Goal: Task Accomplishment & Management: Manage account settings

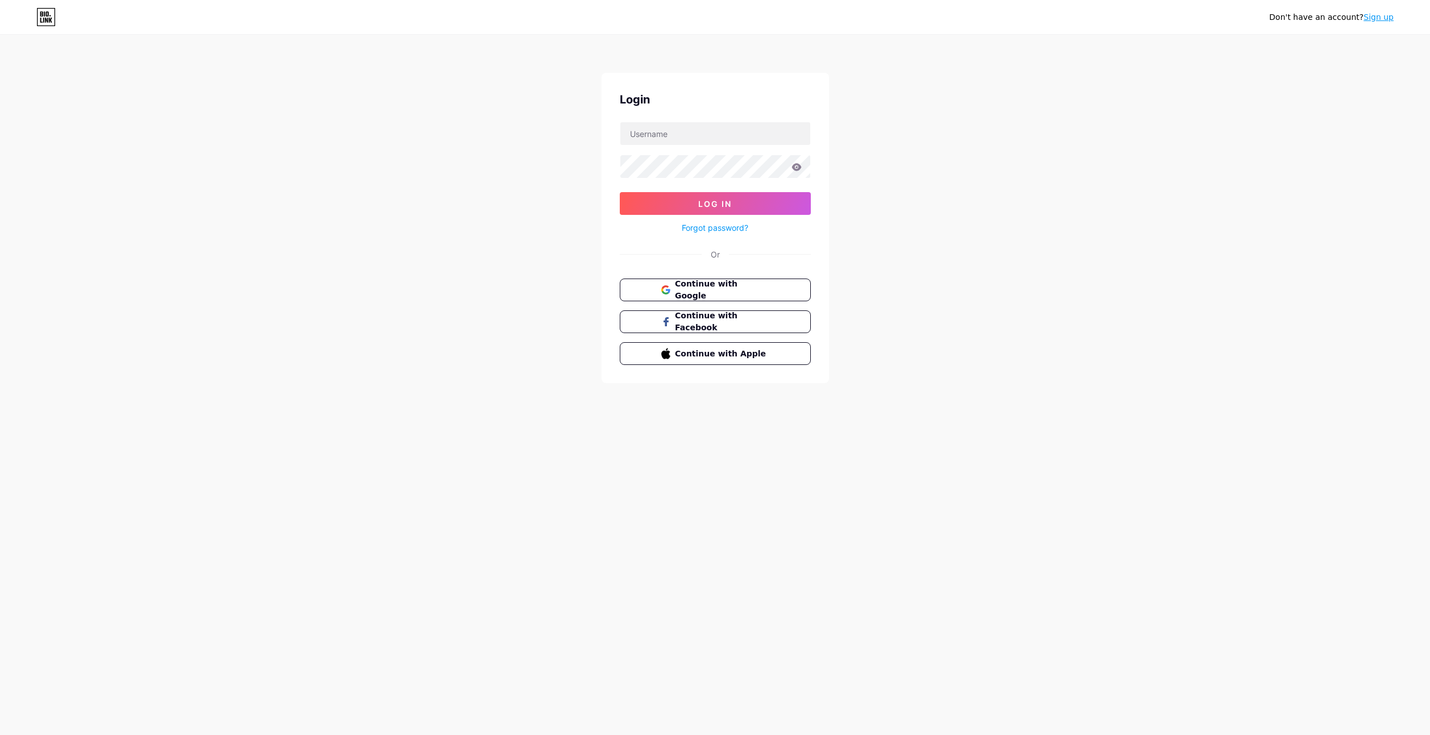
click at [513, 111] on div "Don't have an account? Sign up Login Log In Forgot password? Or Continue with G…" at bounding box center [715, 210] width 1430 height 420
click at [746, 289] on span "Continue with Google" at bounding box center [721, 290] width 95 height 24
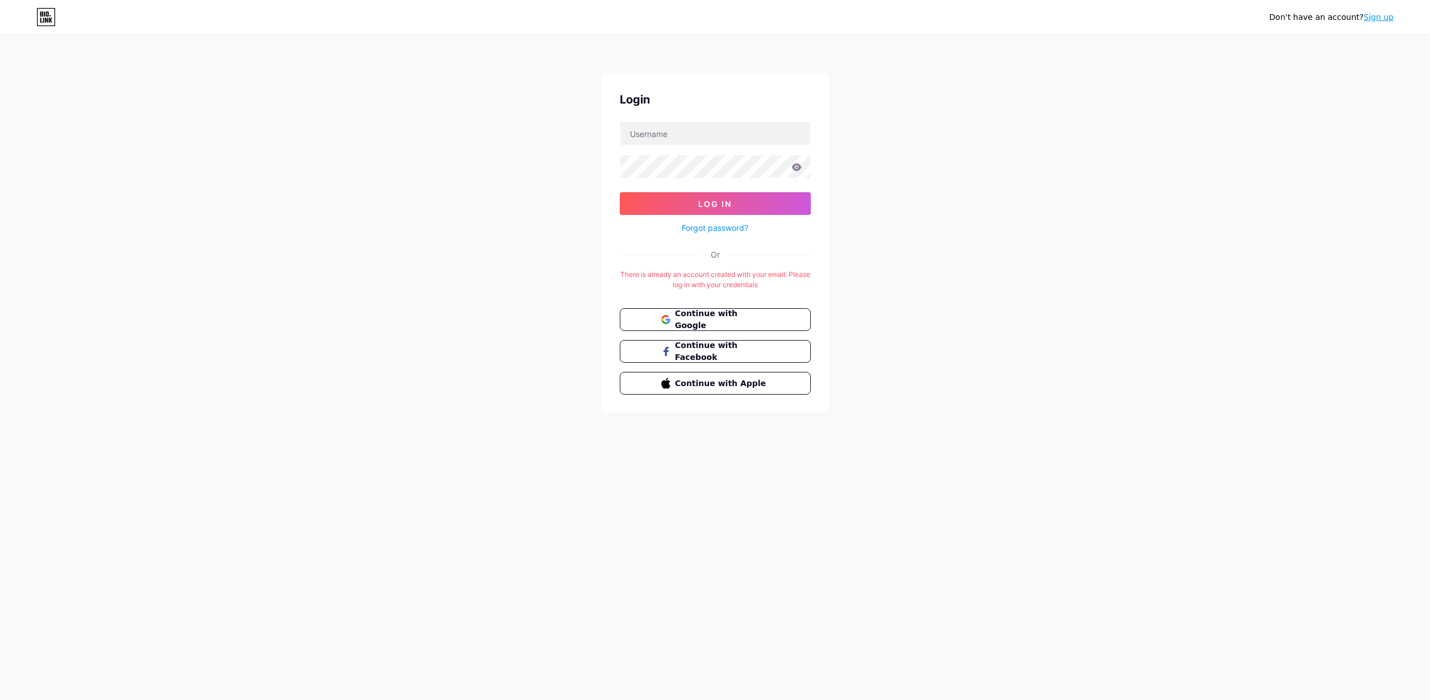
click at [774, 280] on div "There is already an account created with your email. Please log in with your cr…" at bounding box center [715, 279] width 191 height 20
click at [675, 282] on div "There is already an account created with your email. Please log in with your cr…" at bounding box center [715, 279] width 191 height 20
click at [715, 261] on div "Login Log In Forgot password? Or There is already an account created with your …" at bounding box center [714, 243] width 227 height 340
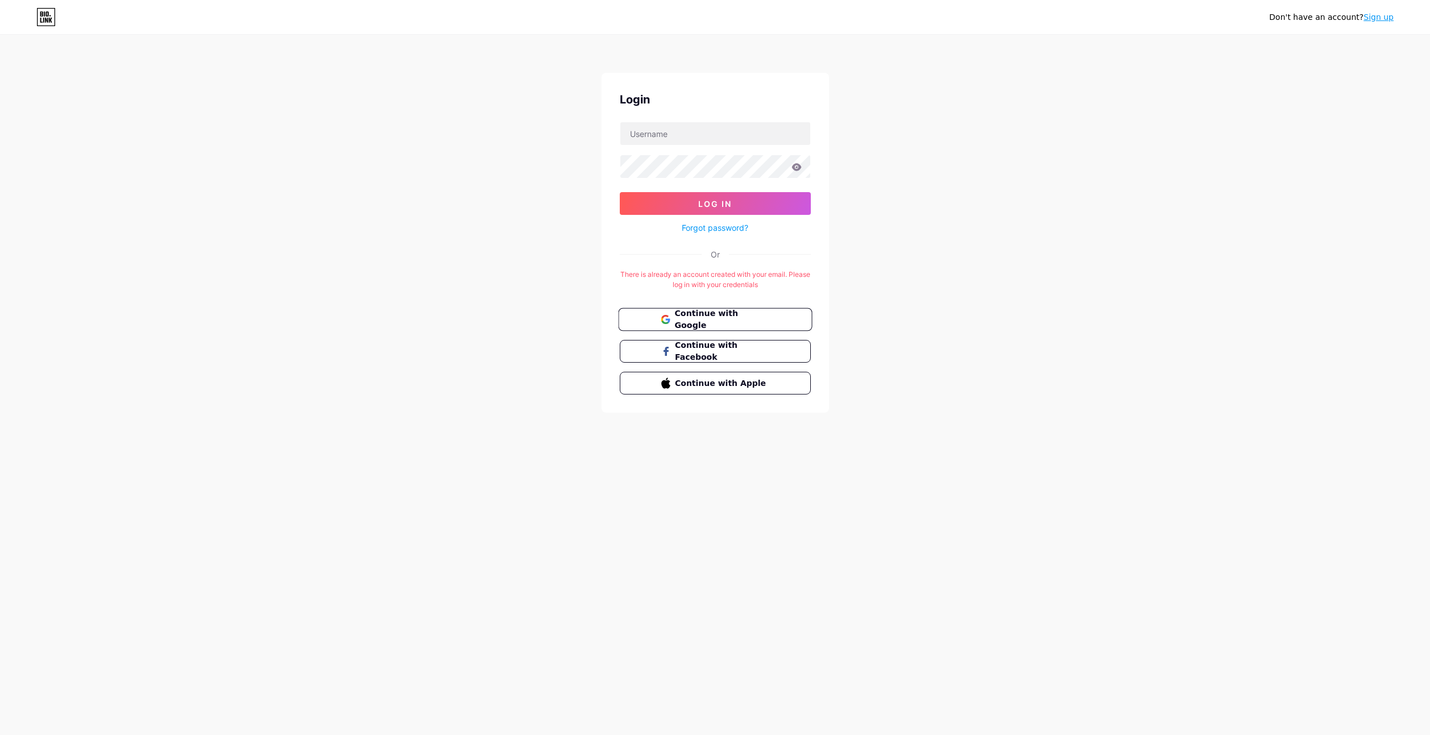
click at [778, 317] on button "Continue with Google" at bounding box center [715, 319] width 194 height 23
drag, startPoint x: 624, startPoint y: 267, endPoint x: 779, endPoint y: 284, distance: 156.1
click at [779, 284] on div "Login Log In Forgot password? Or There is already an account created with your …" at bounding box center [714, 243] width 227 height 340
drag, startPoint x: 761, startPoint y: 280, endPoint x: 1023, endPoint y: 309, distance: 263.1
click at [1023, 309] on div "Don't have an account? Sign up Login Log In Forgot password? Or There is alread…" at bounding box center [715, 224] width 1430 height 449
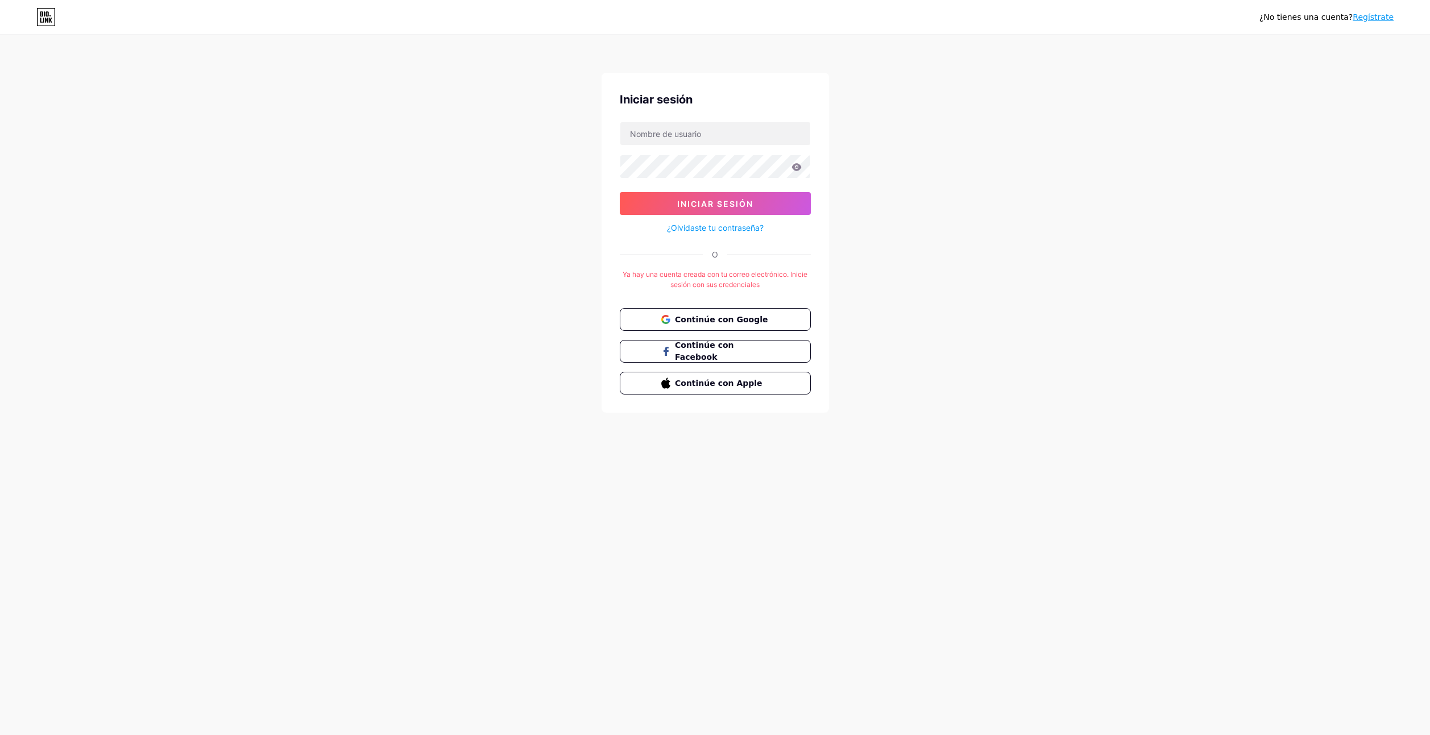
click at [576, 285] on div "¿No tienes una cuenta? Regístrate Iniciar sesión Iniciar sesión ¿Olvidaste tu c…" at bounding box center [715, 224] width 1430 height 449
click at [1298, 27] on div "¿No tienes una cuenta? Regístrate" at bounding box center [715, 17] width 1430 height 34
click at [1308, 19] on div "¿No tienes una cuenta? Regístrate" at bounding box center [1326, 17] width 134 height 12
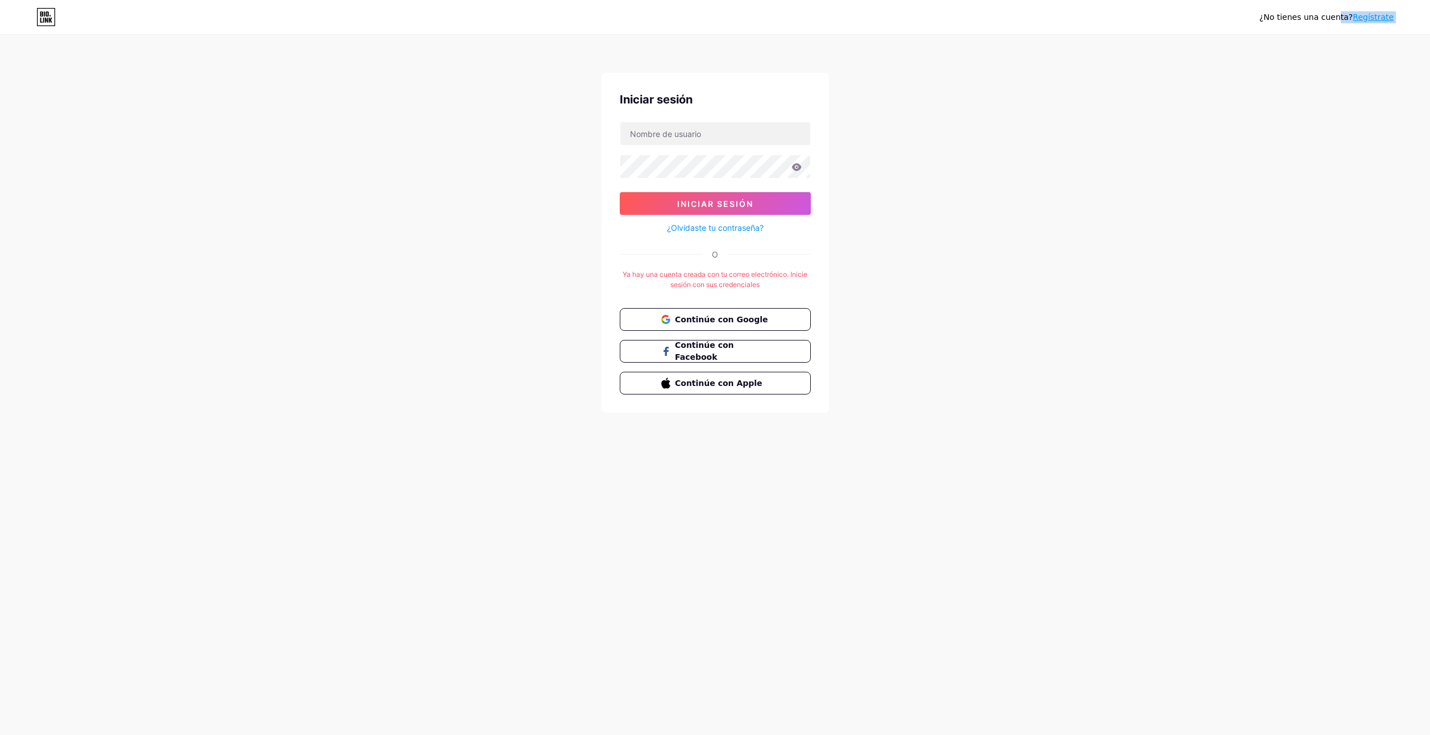
drag, startPoint x: 52, startPoint y: 20, endPoint x: 460, endPoint y: 124, distance: 421.8
click at [542, 207] on div "¿No tienes una cuenta? Regístrate Iniciar sesión Iniciar sesión ¿Olvidaste tu c…" at bounding box center [715, 224] width 1430 height 449
click at [658, 209] on button "Iniciar sesión" at bounding box center [715, 203] width 191 height 23
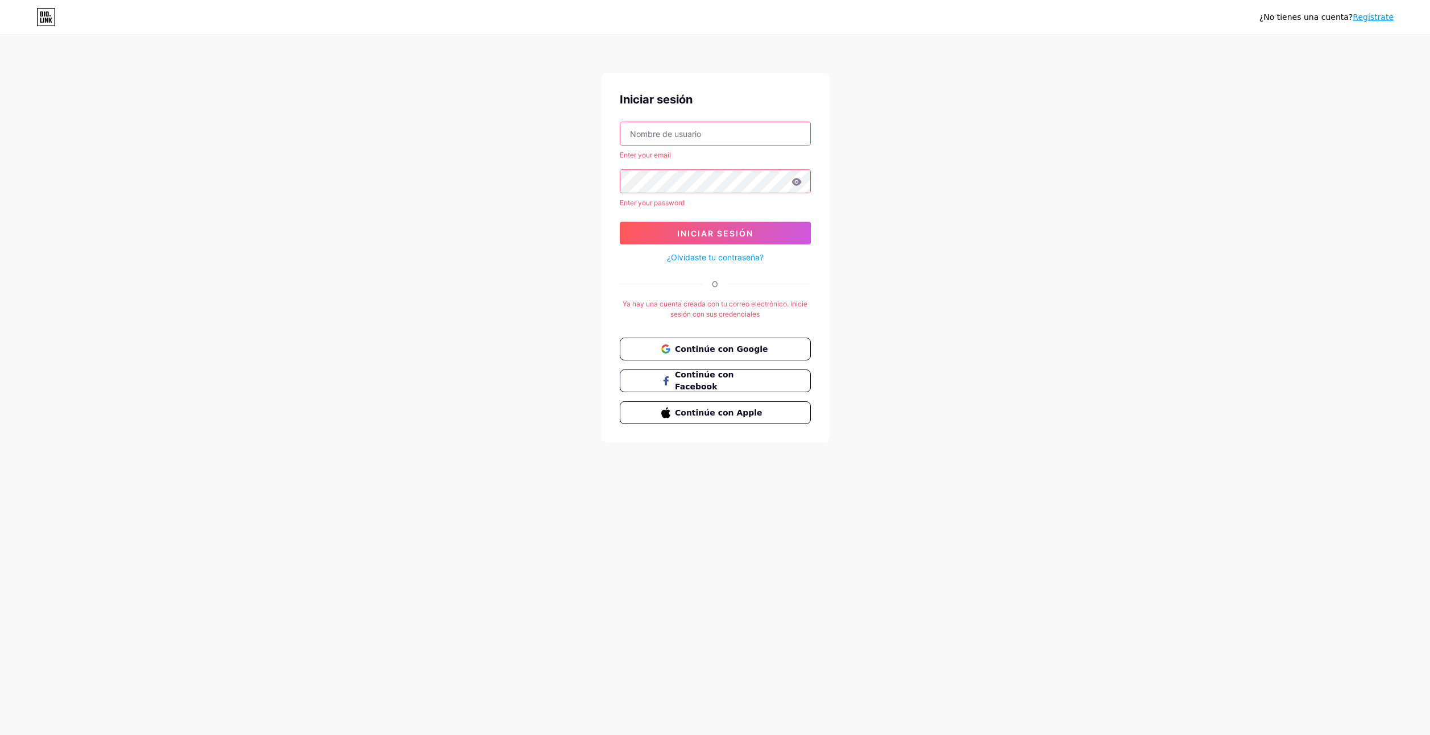
click at [680, 135] on input "text" at bounding box center [715, 133] width 190 height 23
type input "lichxg3@gmail.com"
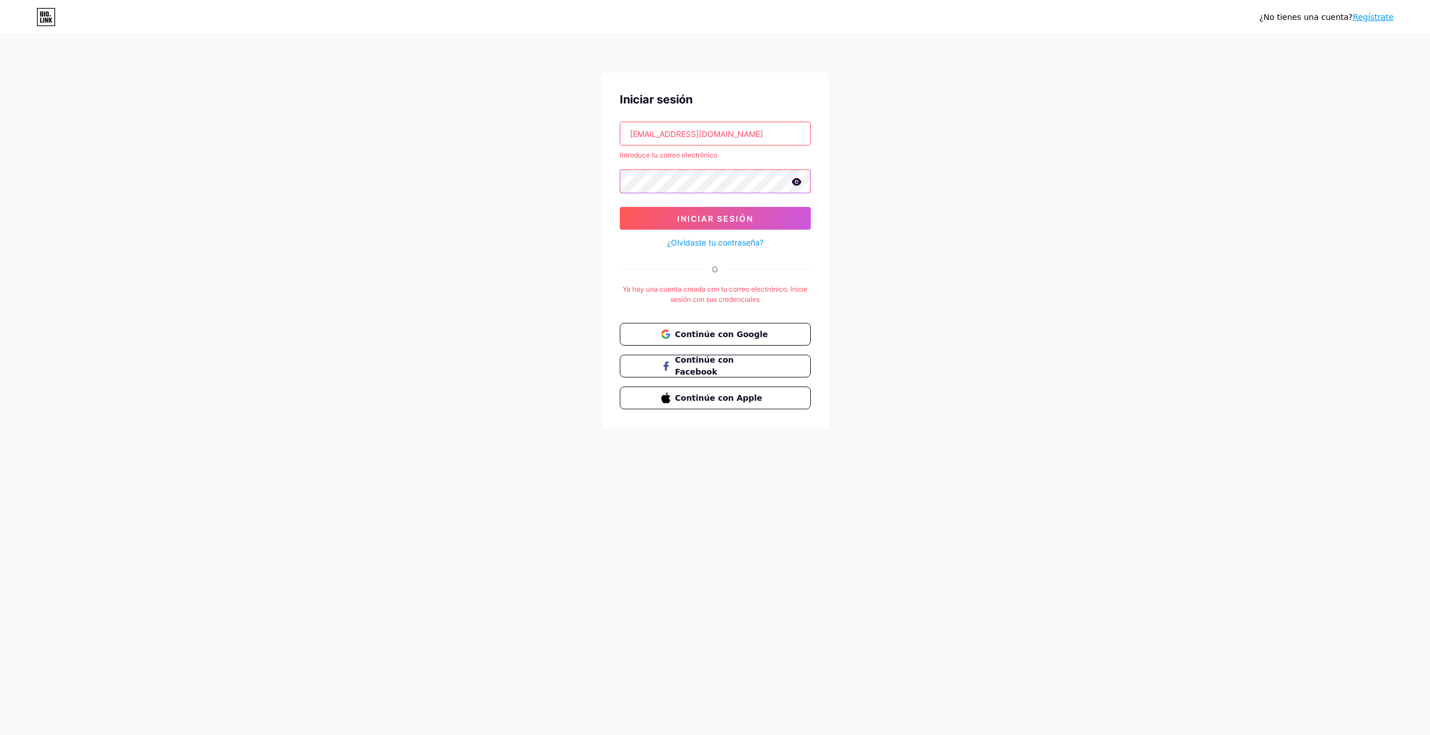
click at [620, 207] on button "Iniciar sesión" at bounding box center [715, 218] width 191 height 23
click at [797, 169] on icon at bounding box center [796, 166] width 10 height 7
click at [795, 169] on icon at bounding box center [795, 167] width 11 height 11
click at [853, 171] on div "¿No tienes una cuenta? Regístrate Iniciar sesión lichxg3@gmail.com Nombre de us…" at bounding box center [715, 232] width 1430 height 464
click at [712, 335] on span "Continúe con Google" at bounding box center [721, 334] width 95 height 12
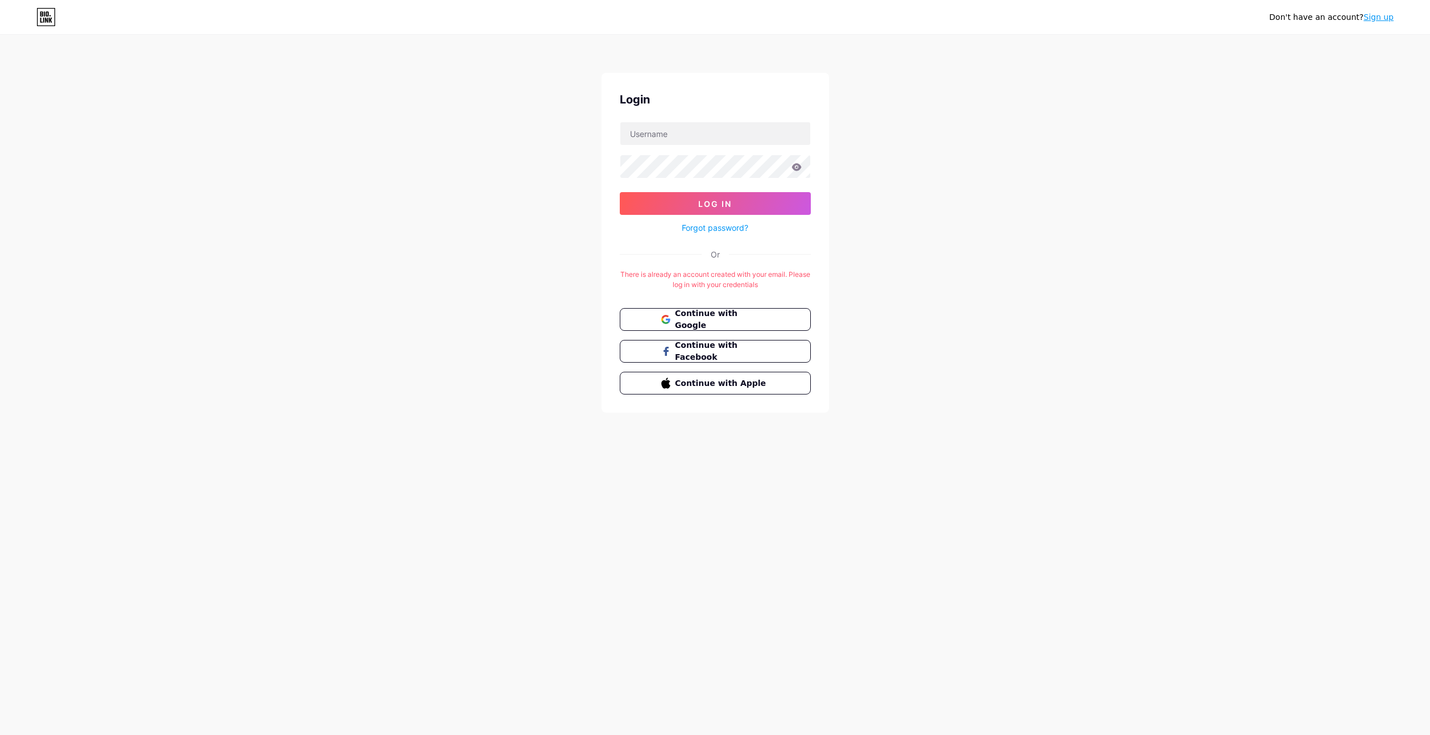
click at [1331, 19] on div "Don't have an account? Sign up" at bounding box center [1331, 17] width 124 height 12
click at [1306, 32] on div "Don't have an account? Sign up" at bounding box center [715, 17] width 1430 height 34
click at [56, 22] on div "Don't have an account? Sign up" at bounding box center [715, 17] width 1430 height 18
click at [769, 298] on button "Continue with Google" at bounding box center [715, 290] width 194 height 23
